Goal: Check status: Check status

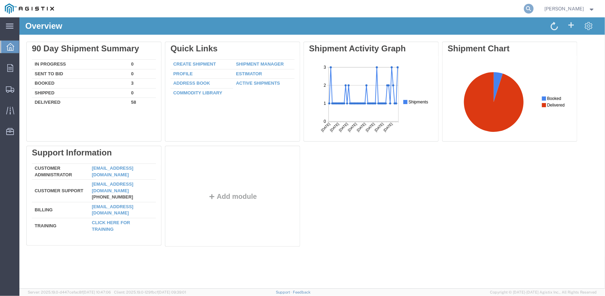
click at [529, 8] on icon at bounding box center [529, 9] width 10 height 10
click at [423, 12] on input "search" at bounding box center [418, 8] width 211 height 17
paste input "56861064"
type input "56861064"
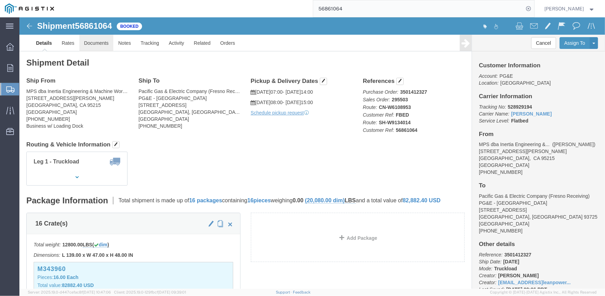
click link "Documents"
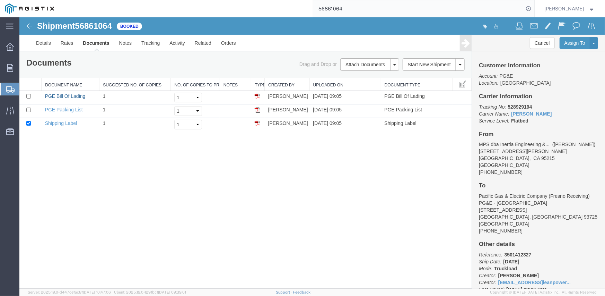
drag, startPoint x: 73, startPoint y: 95, endPoint x: 596, endPoint y: 137, distance: 524.2
click at [73, 95] on link "PGE Bill Of Lading" at bounding box center [65, 96] width 41 height 6
